Goal: Obtain resource: Download file/media

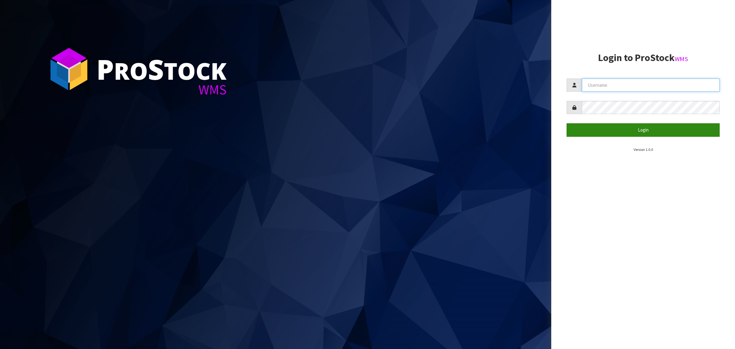
type input "[PERSON_NAME][EMAIL_ADDRESS][DOMAIN_NAME]"
click at [639, 126] on button "Login" at bounding box center [643, 129] width 153 height 13
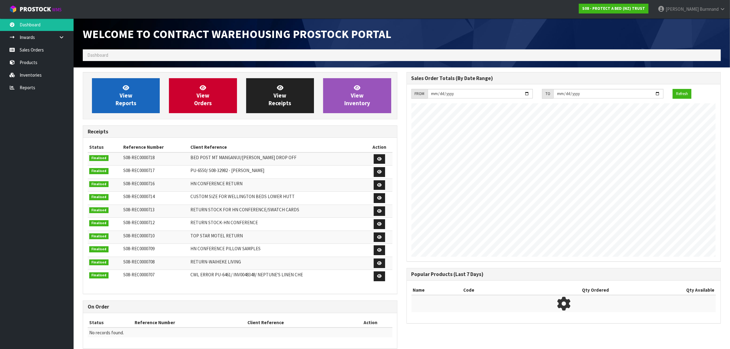
scroll to position [341, 323]
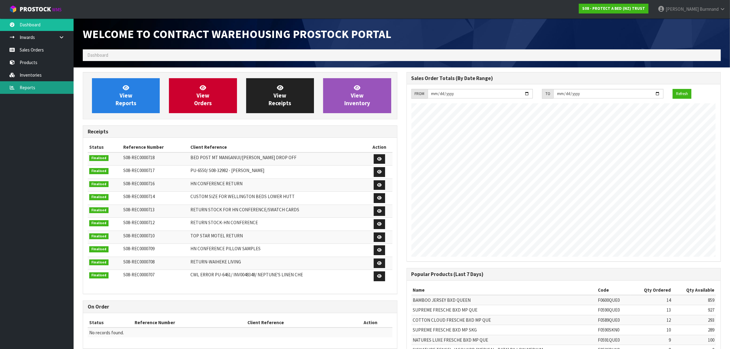
click at [24, 87] on link "Reports" at bounding box center [37, 87] width 74 height 13
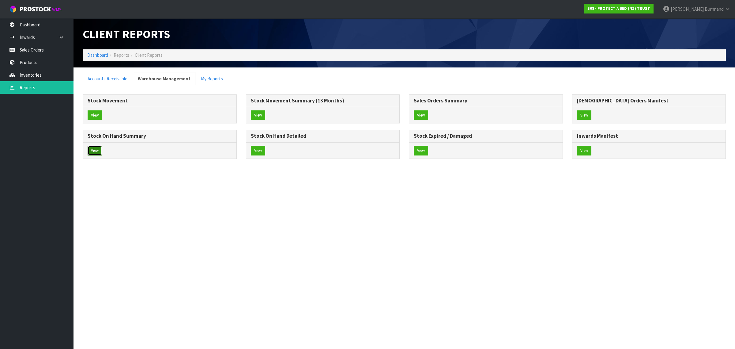
click at [94, 152] on button "View" at bounding box center [95, 151] width 14 height 10
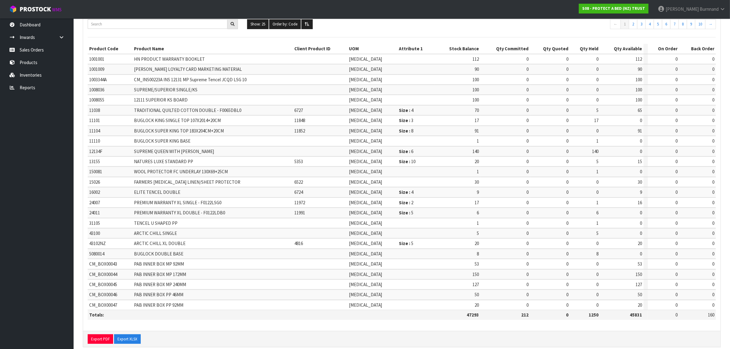
scroll to position [74, 0]
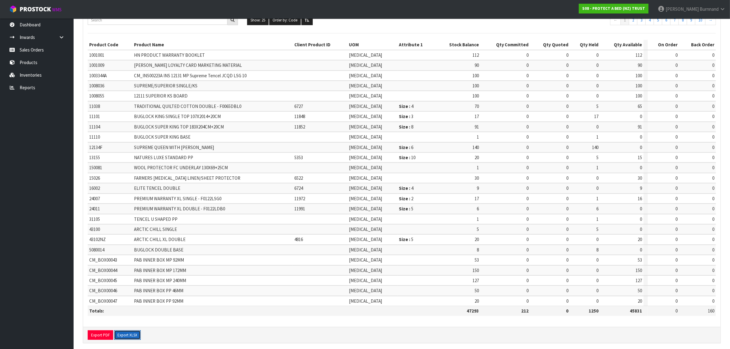
click at [139, 330] on button "Export XLSX" at bounding box center [127, 335] width 27 height 10
click at [30, 85] on link "Reports" at bounding box center [37, 87] width 74 height 13
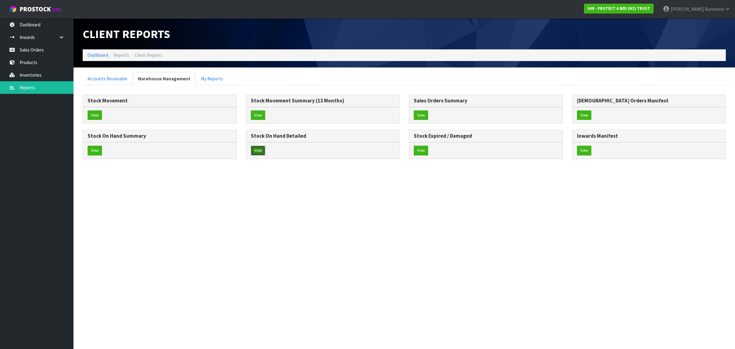
click at [257, 152] on button "View" at bounding box center [258, 151] width 14 height 10
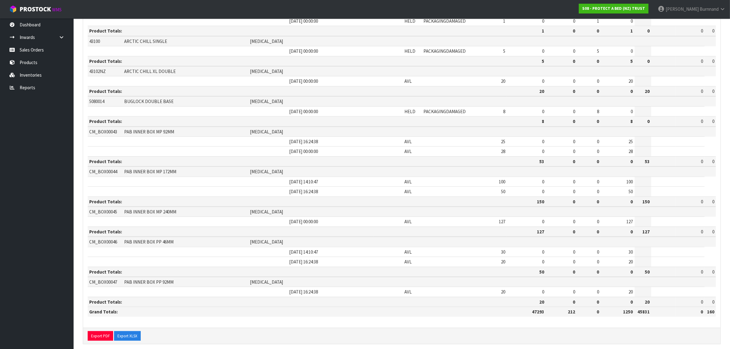
scroll to position [692, 0]
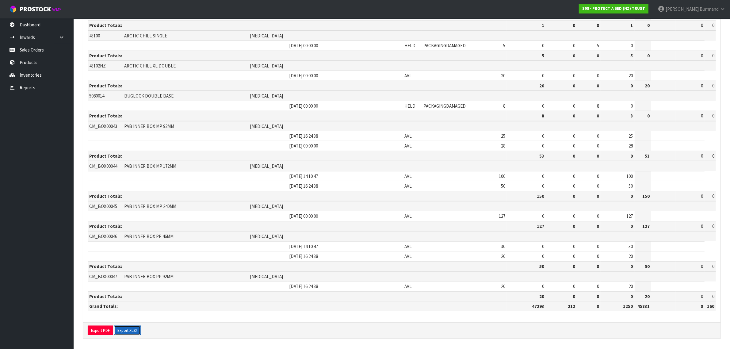
click at [131, 328] on button "Export XLSX" at bounding box center [127, 330] width 27 height 10
